Goal: Navigation & Orientation: Find specific page/section

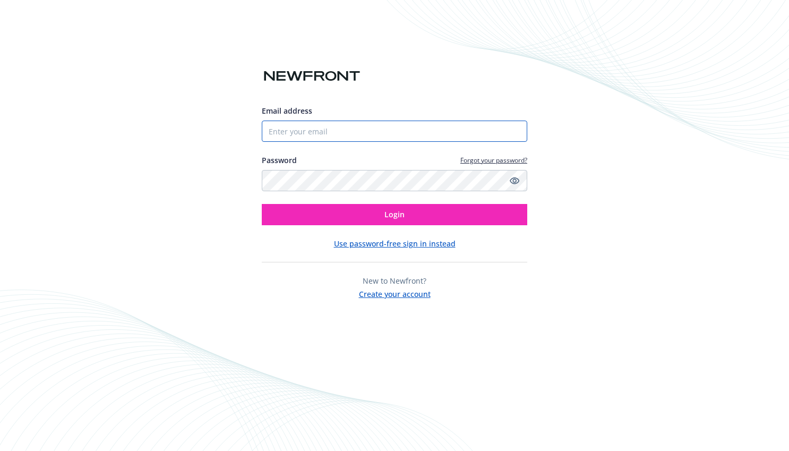
click at [311, 133] on input "Email address" at bounding box center [394, 130] width 265 height 21
paste input "[PERSON_NAME][EMAIL_ADDRESS][DOMAIN_NAME]"
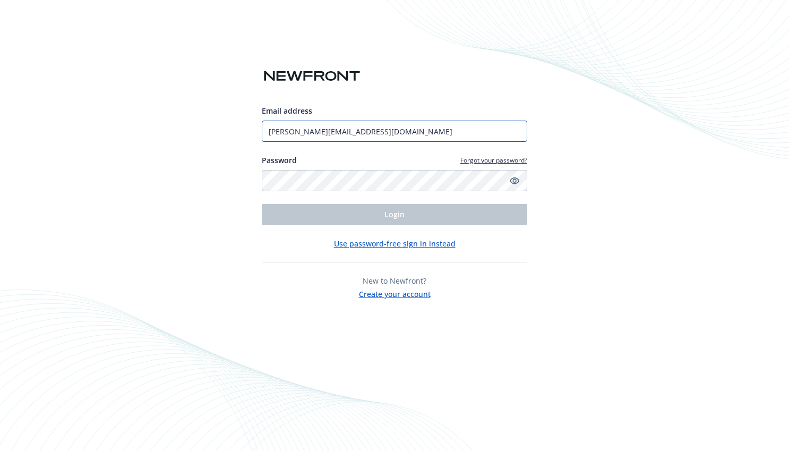
type input "[PERSON_NAME][EMAIL_ADDRESS][DOMAIN_NAME]"
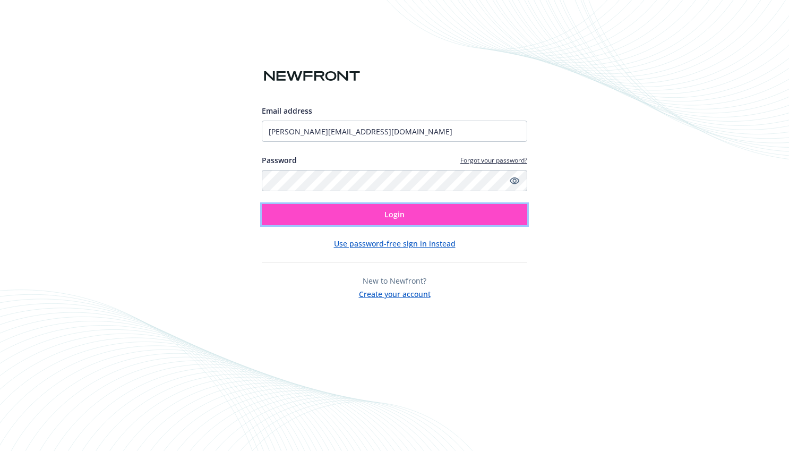
click at [300, 216] on button "Login" at bounding box center [394, 214] width 265 height 21
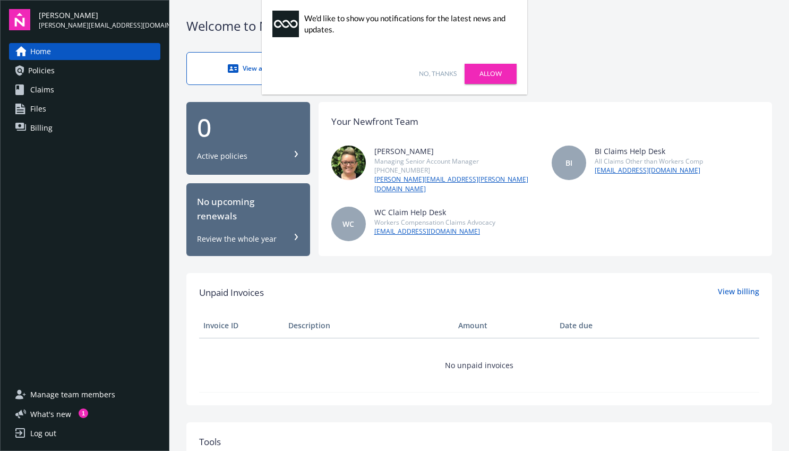
click at [75, 75] on link "Policies" at bounding box center [84, 70] width 151 height 17
